Goal: Task Accomplishment & Management: Use online tool/utility

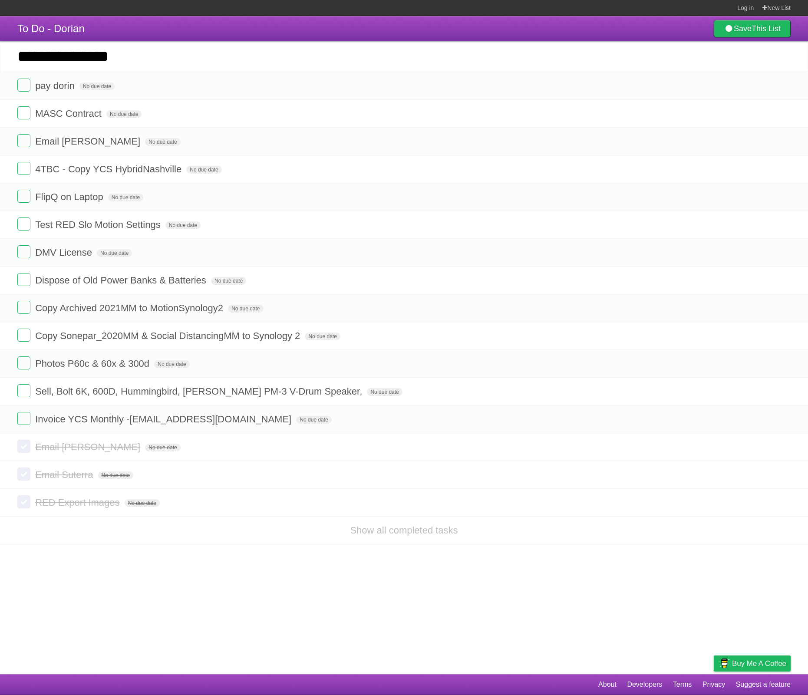
type input "**********"
click input "*********" at bounding box center [0, 0] width 0 height 0
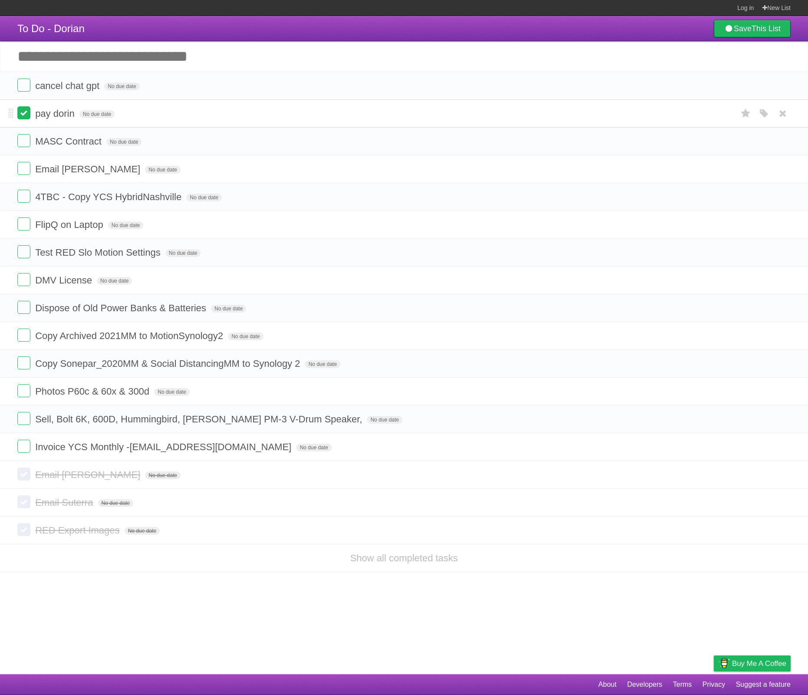
click at [27, 117] on label at bounding box center [23, 112] width 13 height 13
